Goal: Task Accomplishment & Management: Complete application form

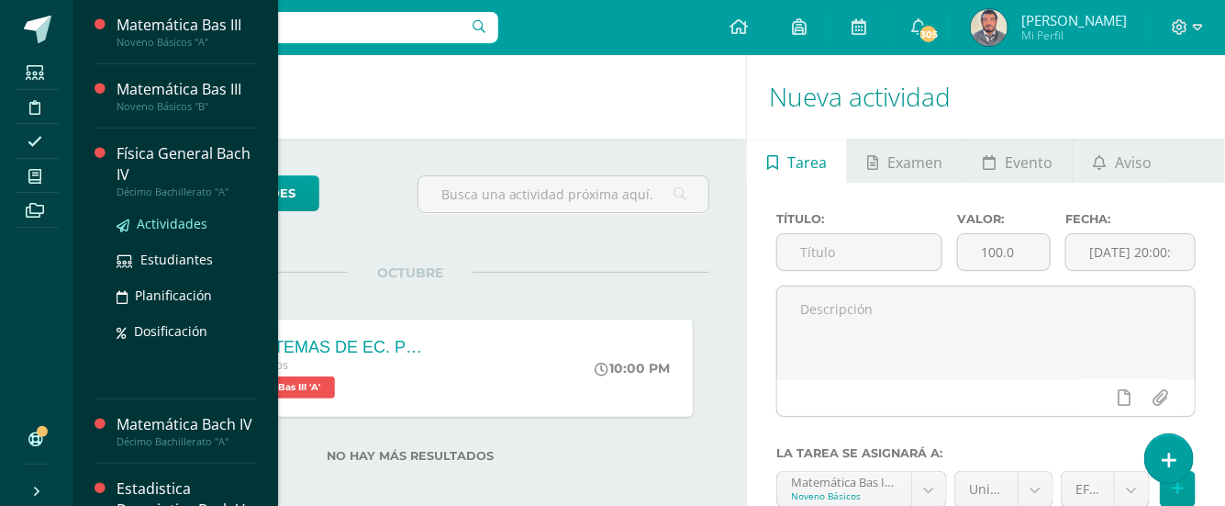
click at [169, 225] on span "Actividades" at bounding box center [172, 223] width 71 height 17
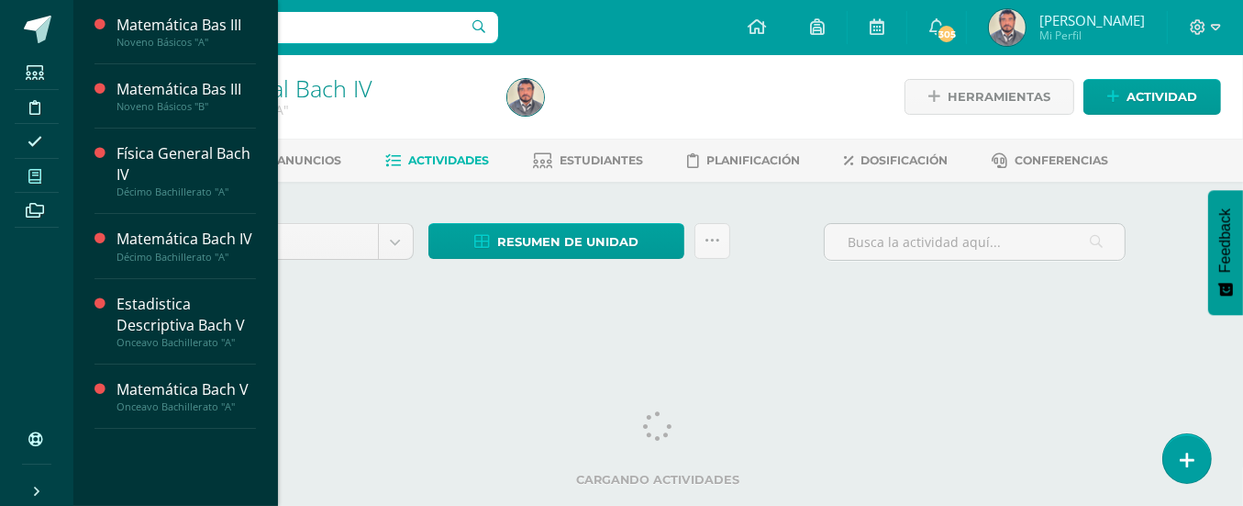
click at [32, 169] on icon at bounding box center [34, 176] width 13 height 15
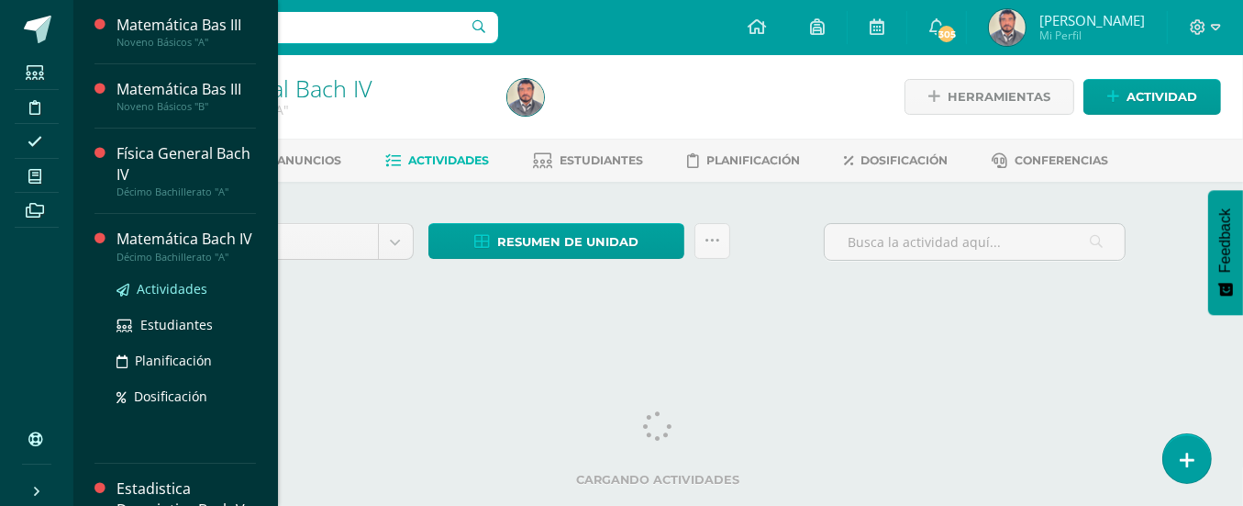
click at [149, 297] on span "Actividades" at bounding box center [172, 288] width 71 height 17
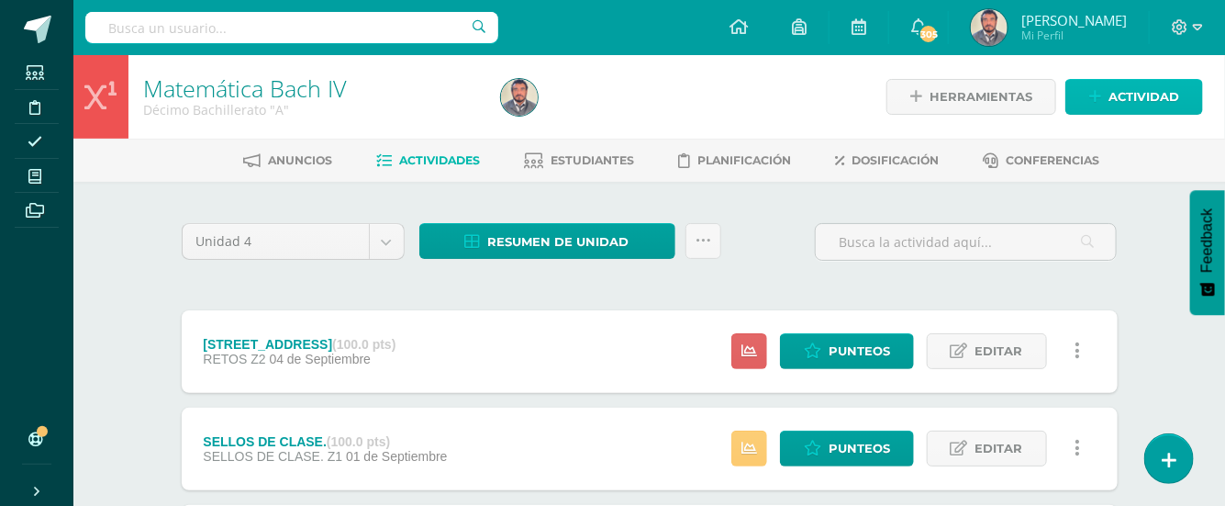
click at [1152, 90] on span "Actividad" at bounding box center [1143, 97] width 71 height 34
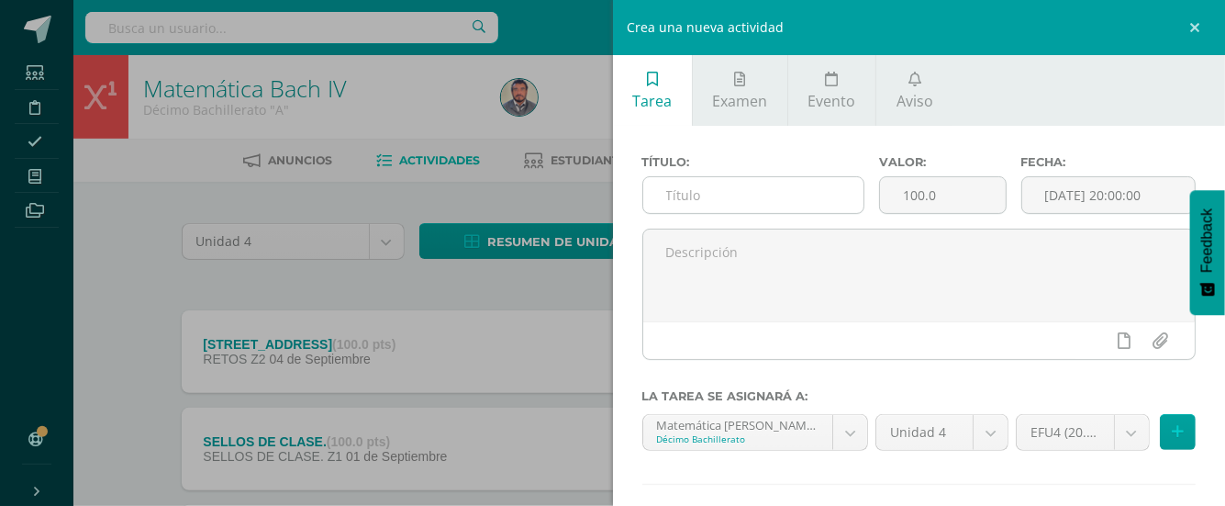
click at [705, 194] on input "text" at bounding box center [753, 195] width 220 height 36
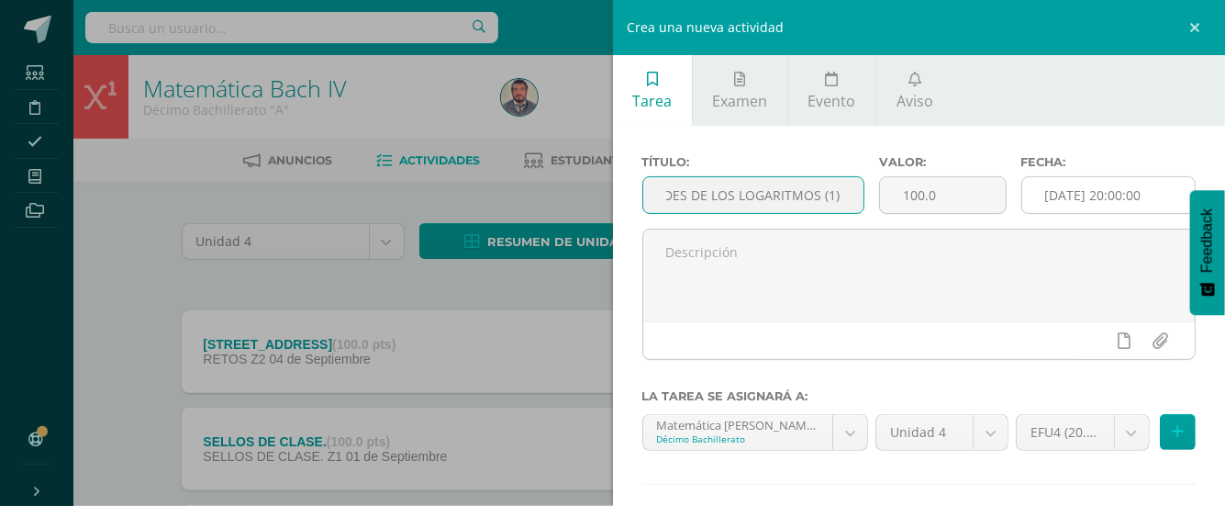
type input "PROPIEDADES DE LOS LOGARITMOS (1)"
click at [1074, 194] on input "[DATE] 20:00:00" at bounding box center [1108, 195] width 173 height 36
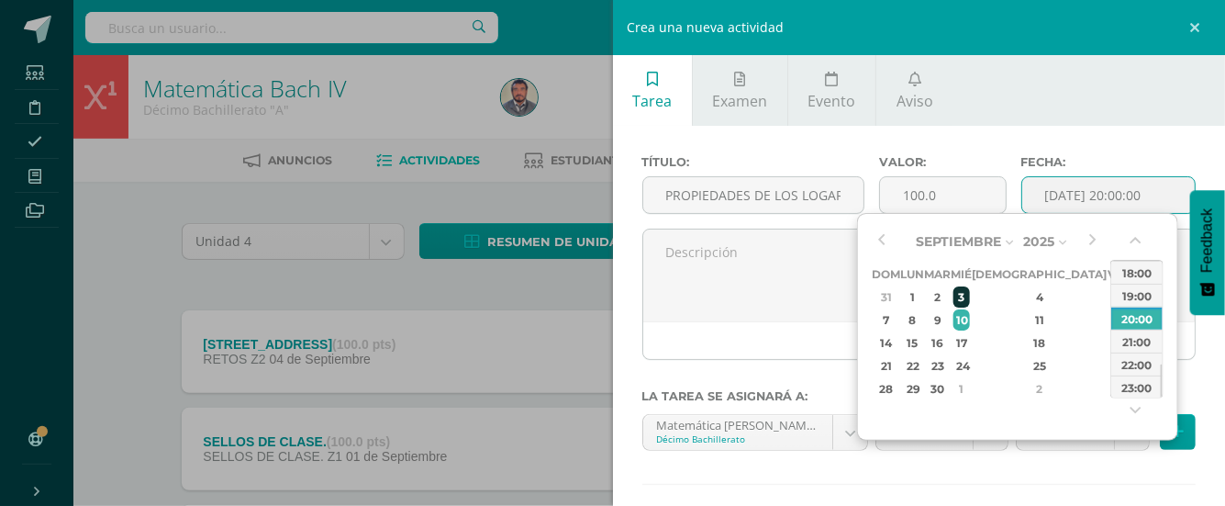
click at [970, 299] on div "3" at bounding box center [961, 296] width 17 height 21
click at [1130, 377] on div "23:00" at bounding box center [1136, 386] width 51 height 23
type input "2025-09-03 23:00"
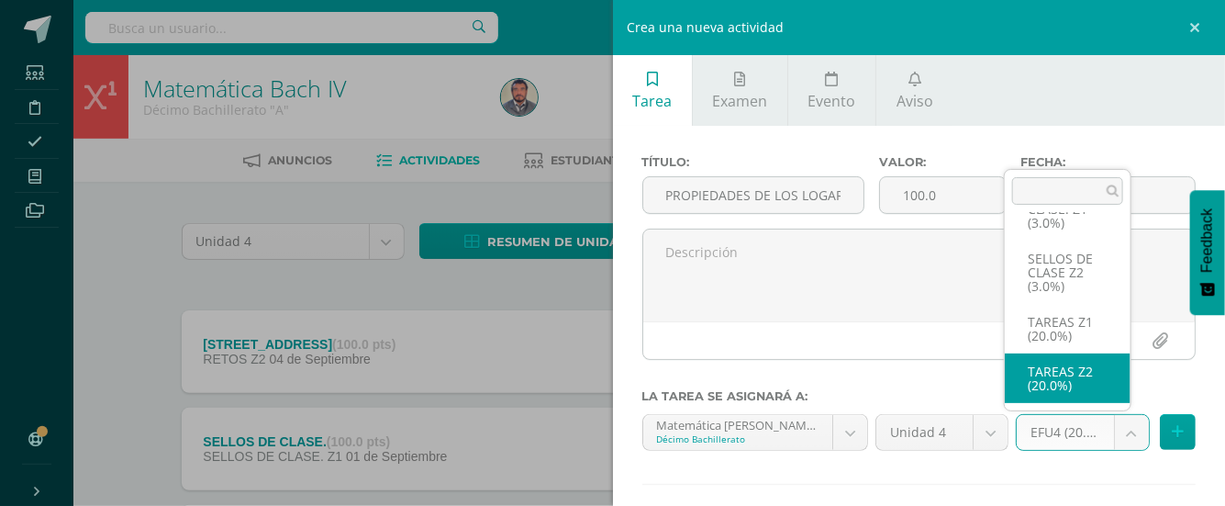
select select "30812"
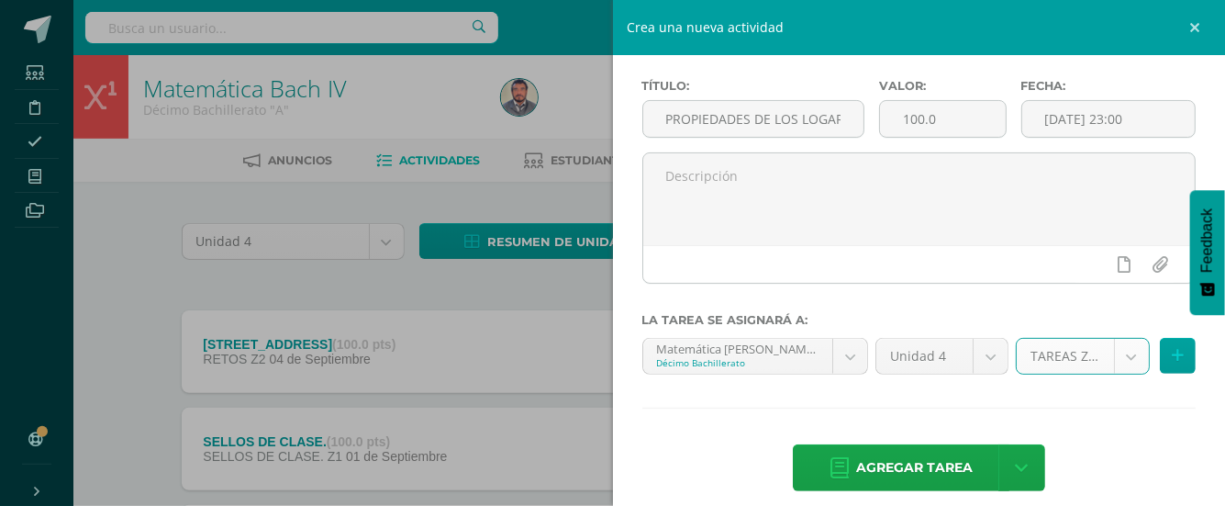
scroll to position [94, 0]
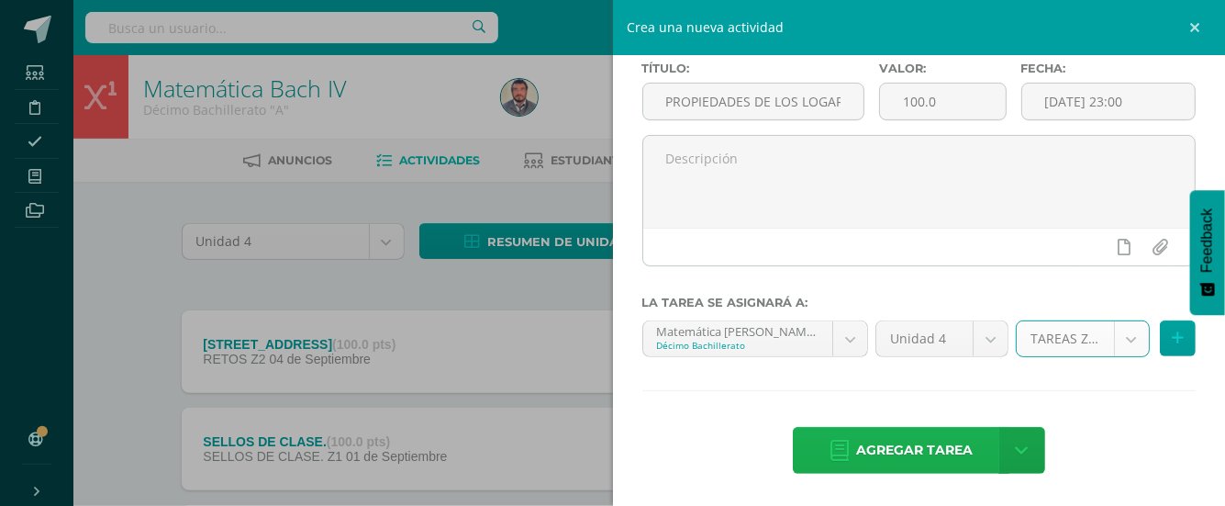
click at [941, 442] on span "Agregar tarea" at bounding box center [914, 450] width 117 height 45
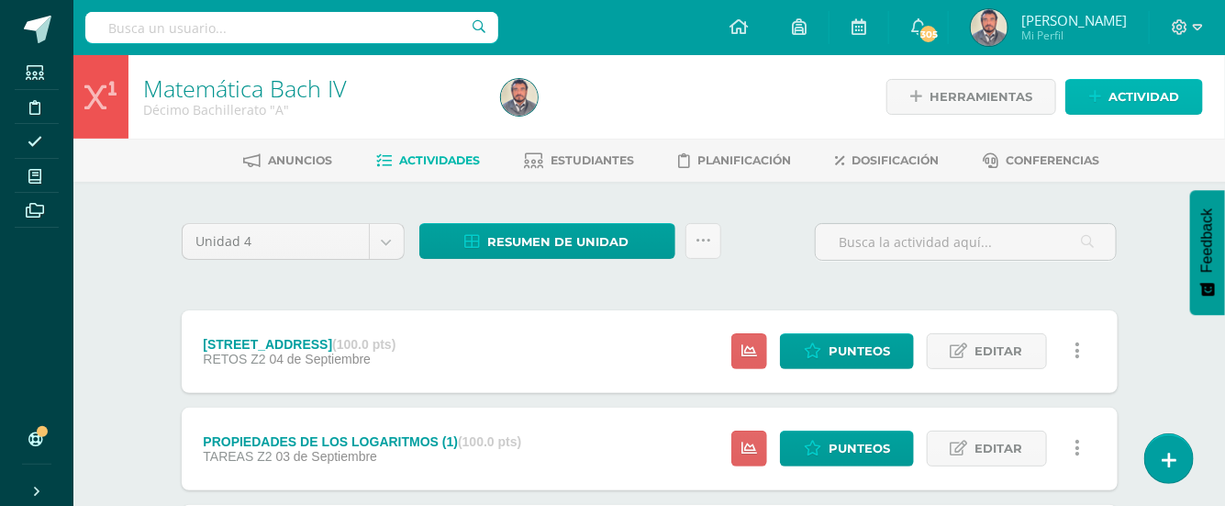
click at [1127, 97] on span "Actividad" at bounding box center [1143, 97] width 71 height 34
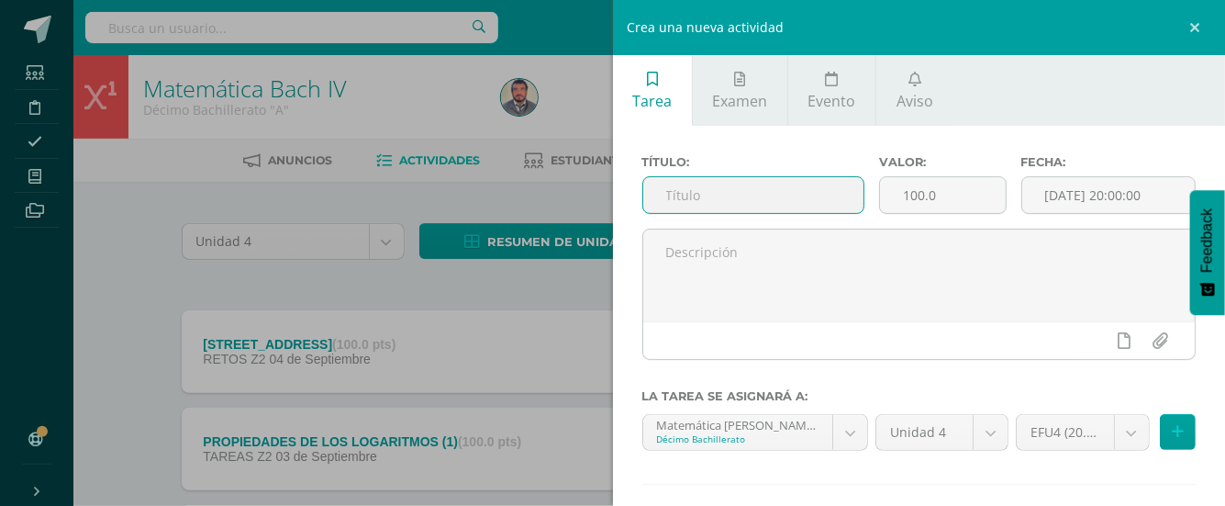
click at [694, 188] on input "text" at bounding box center [753, 195] width 220 height 36
type input "PROPIEDADES DE LOS LOGARÍTMOS (2)"
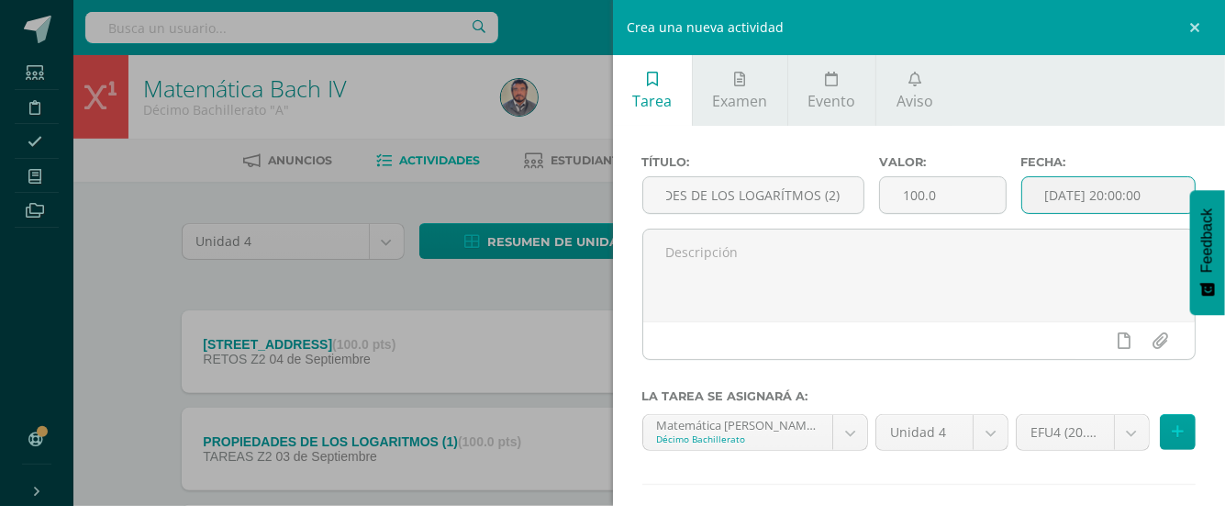
scroll to position [0, 0]
click at [1027, 184] on input "[DATE] 20:00:00" at bounding box center [1108, 195] width 173 height 36
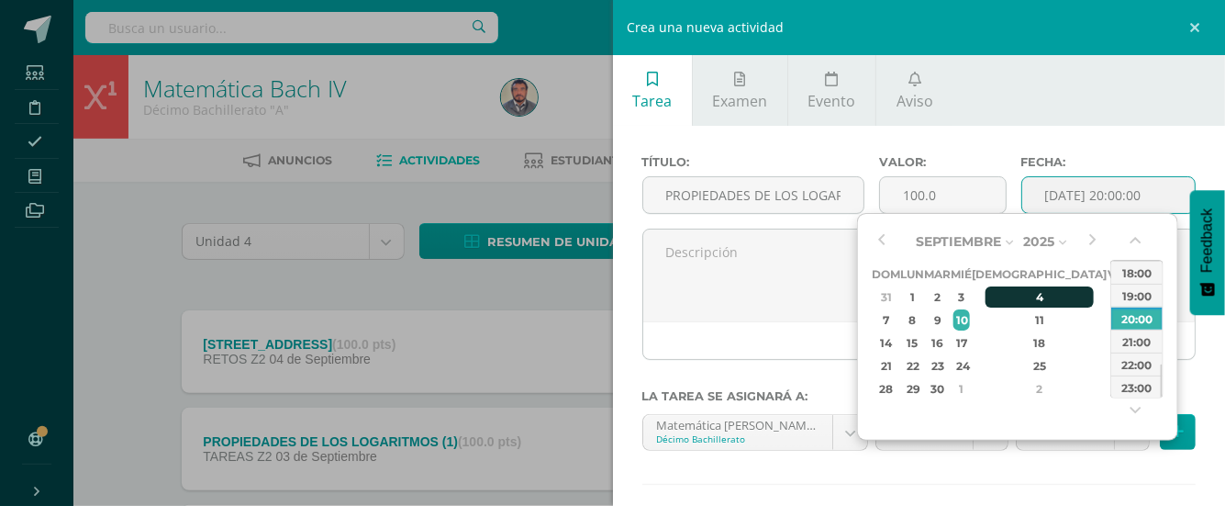
click at [1021, 295] on div "4" at bounding box center [1039, 296] width 108 height 21
click at [1131, 386] on div "23:00" at bounding box center [1136, 386] width 51 height 23
type input "2025-09-04 23:00"
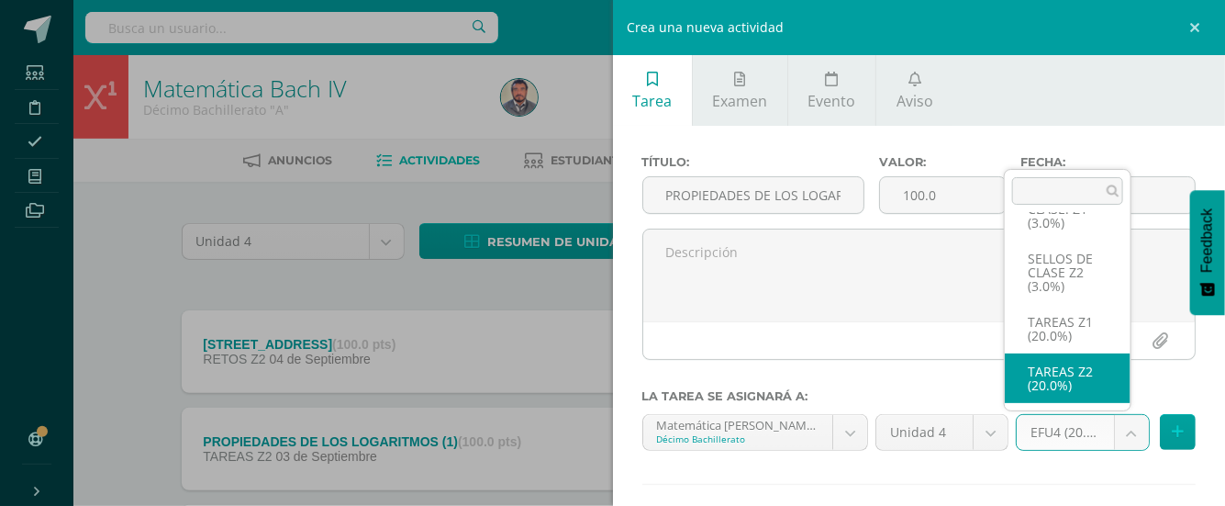
select select "30812"
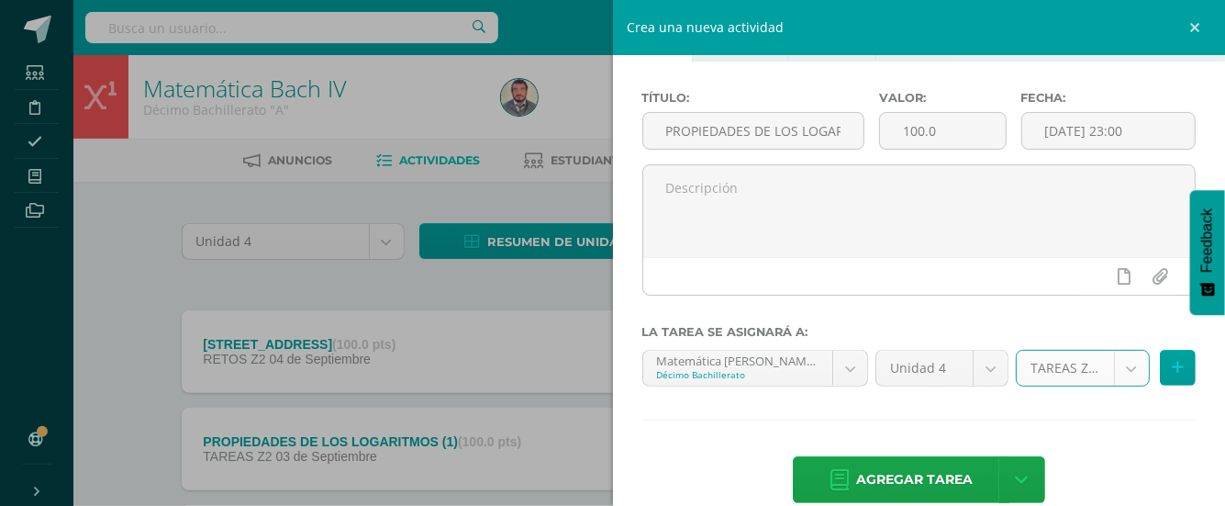
scroll to position [94, 0]
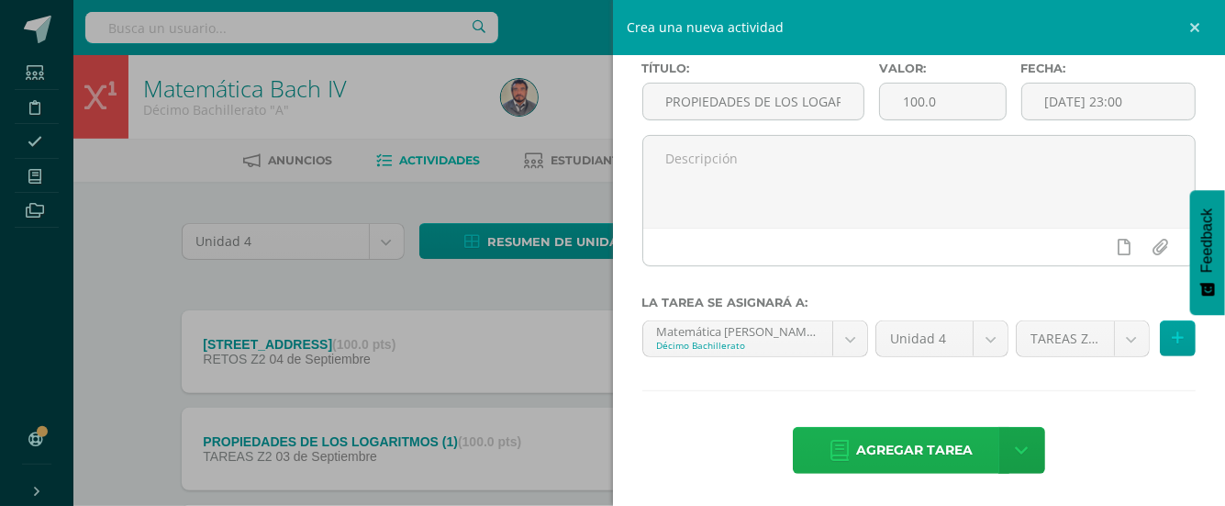
click at [928, 444] on span "Agregar tarea" at bounding box center [914, 450] width 117 height 45
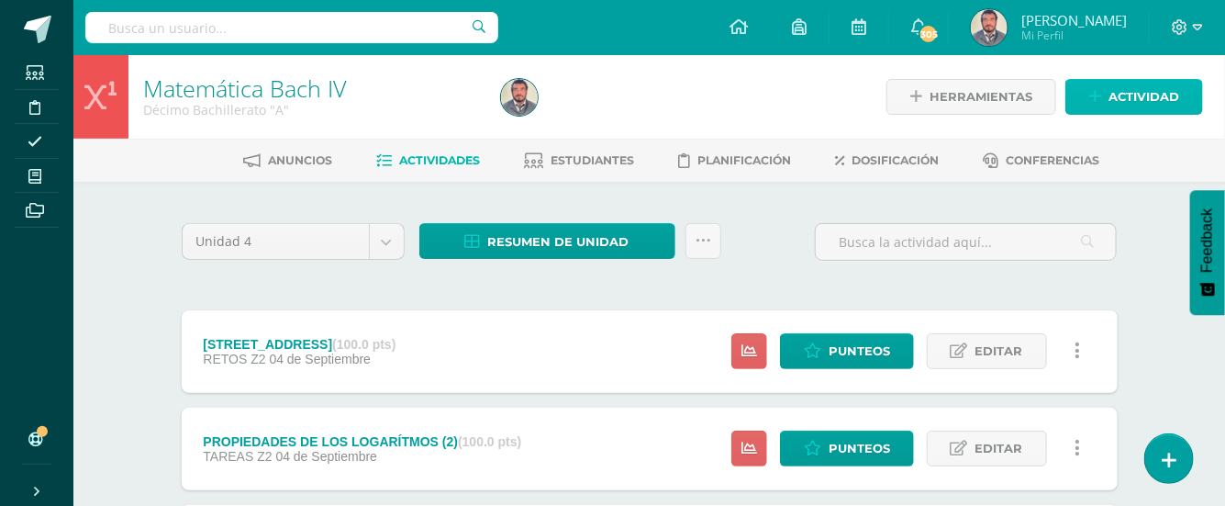
click at [1124, 93] on span "Actividad" at bounding box center [1143, 97] width 71 height 34
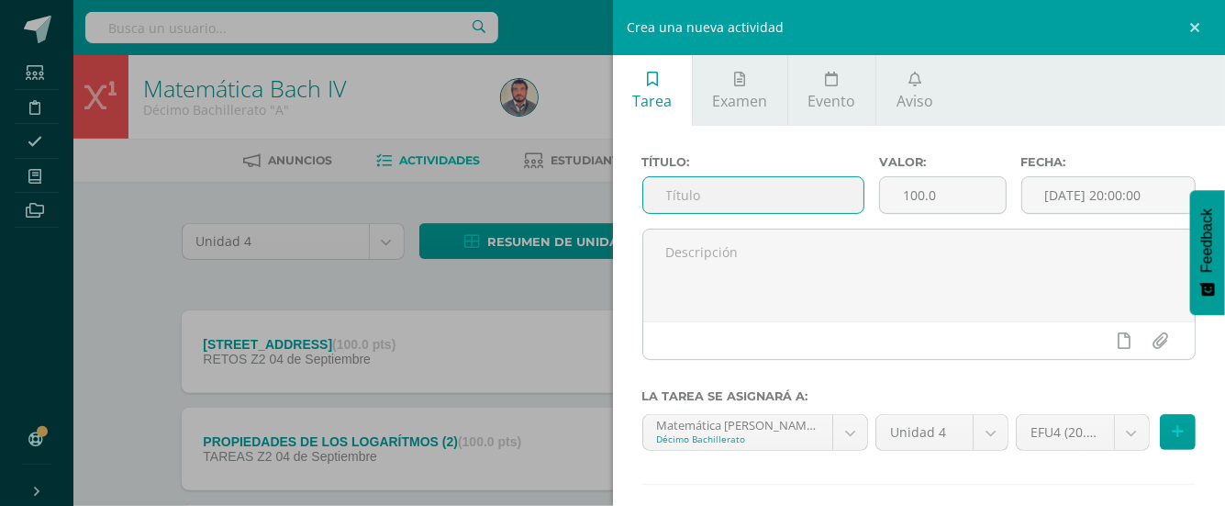
click at [683, 197] on input "text" at bounding box center [753, 195] width 220 height 36
type input "S"
click at [83, 244] on div "Crea una nueva actividad Tarea Examen Evento Aviso Título: Valor: 100.0 Fecha: …" at bounding box center [612, 253] width 1225 height 506
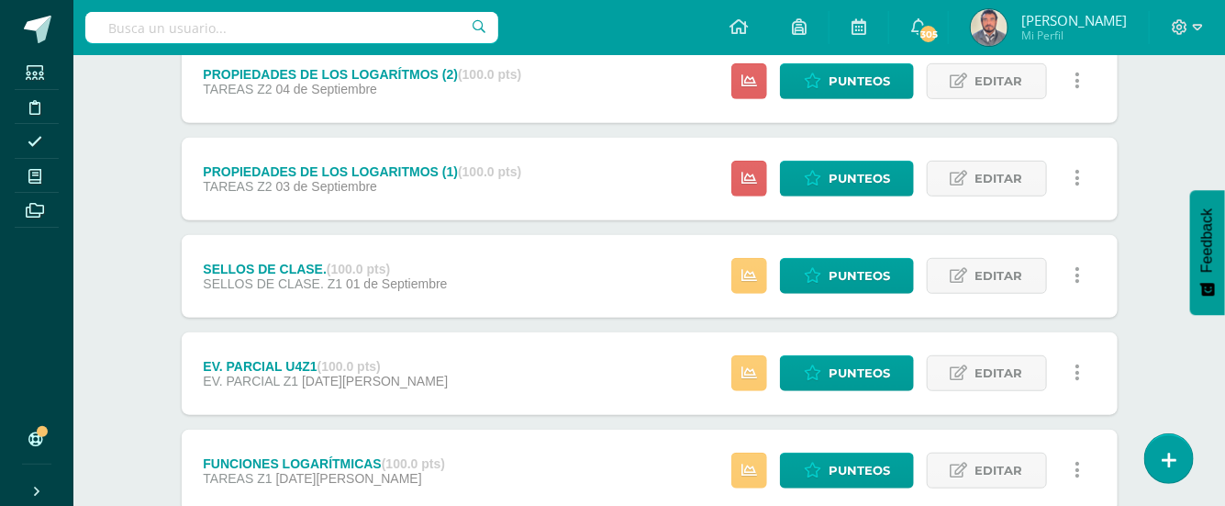
scroll to position [244, 0]
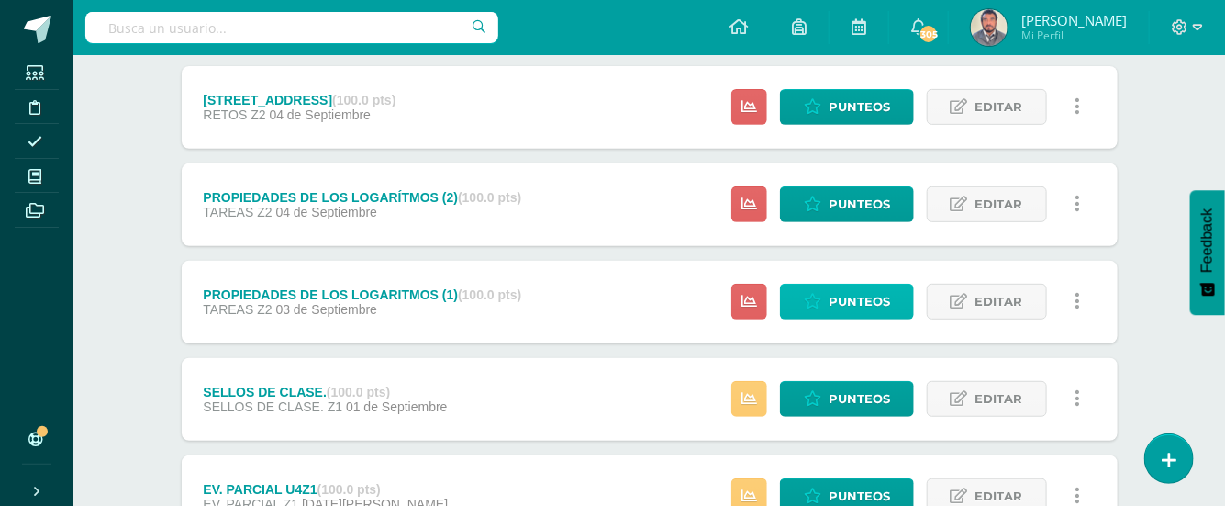
click at [875, 299] on span "Punteos" at bounding box center [859, 301] width 61 height 34
